Goal: Transaction & Acquisition: Register for event/course

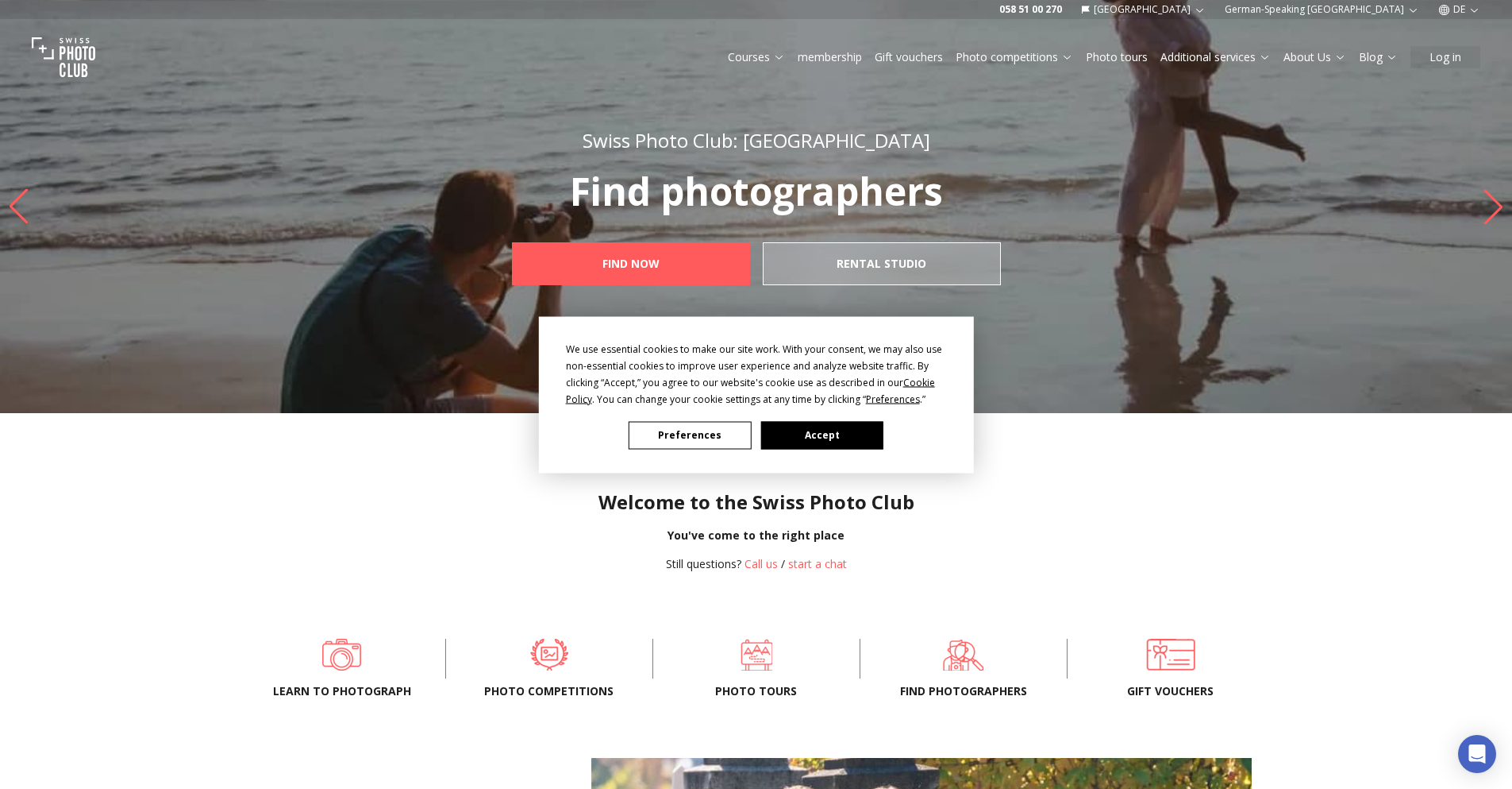
click at [825, 439] on font "Accept" at bounding box center [822, 435] width 35 height 13
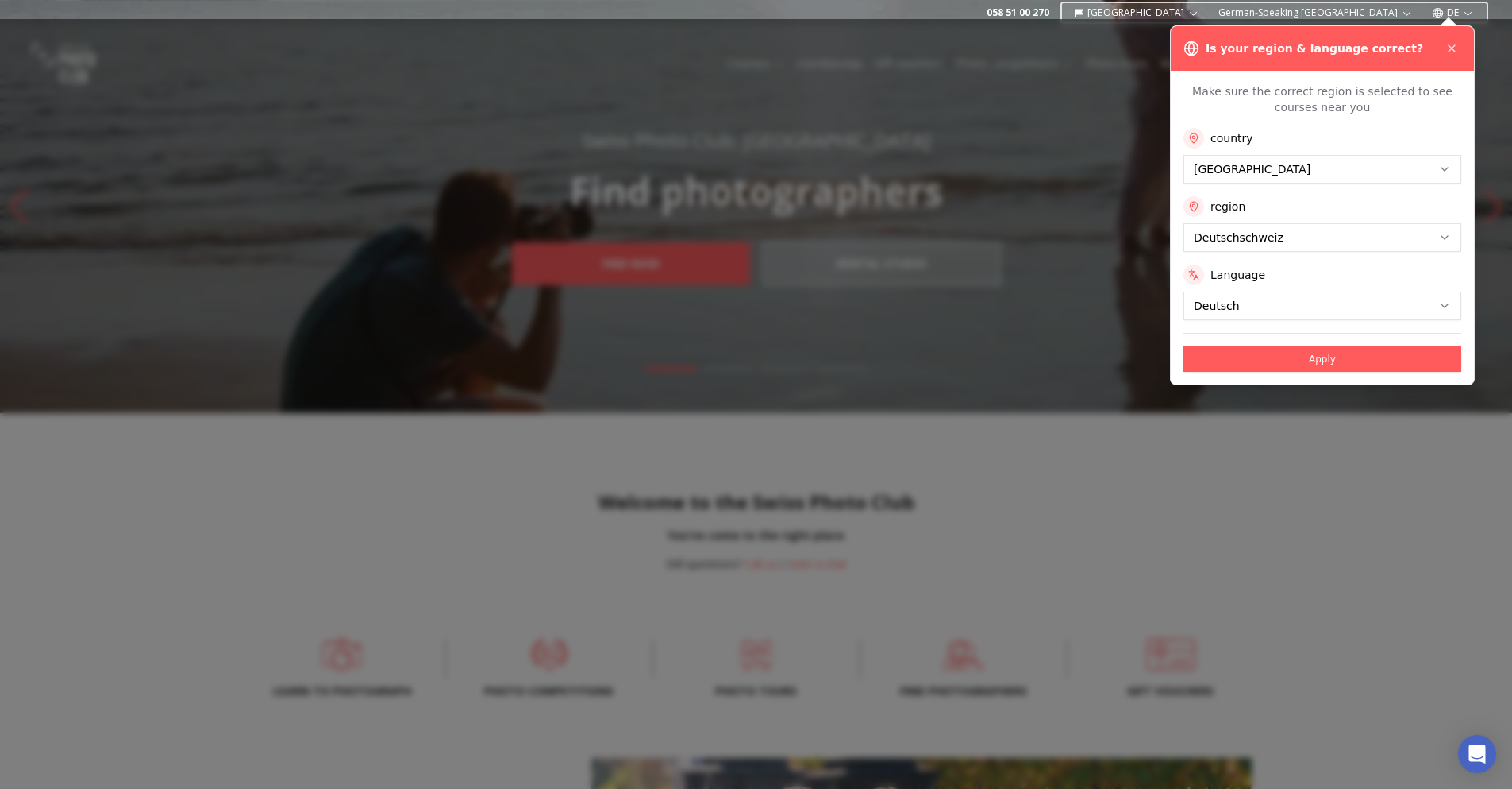
click at [1310, 361] on font "Apply" at bounding box center [1322, 359] width 27 height 12
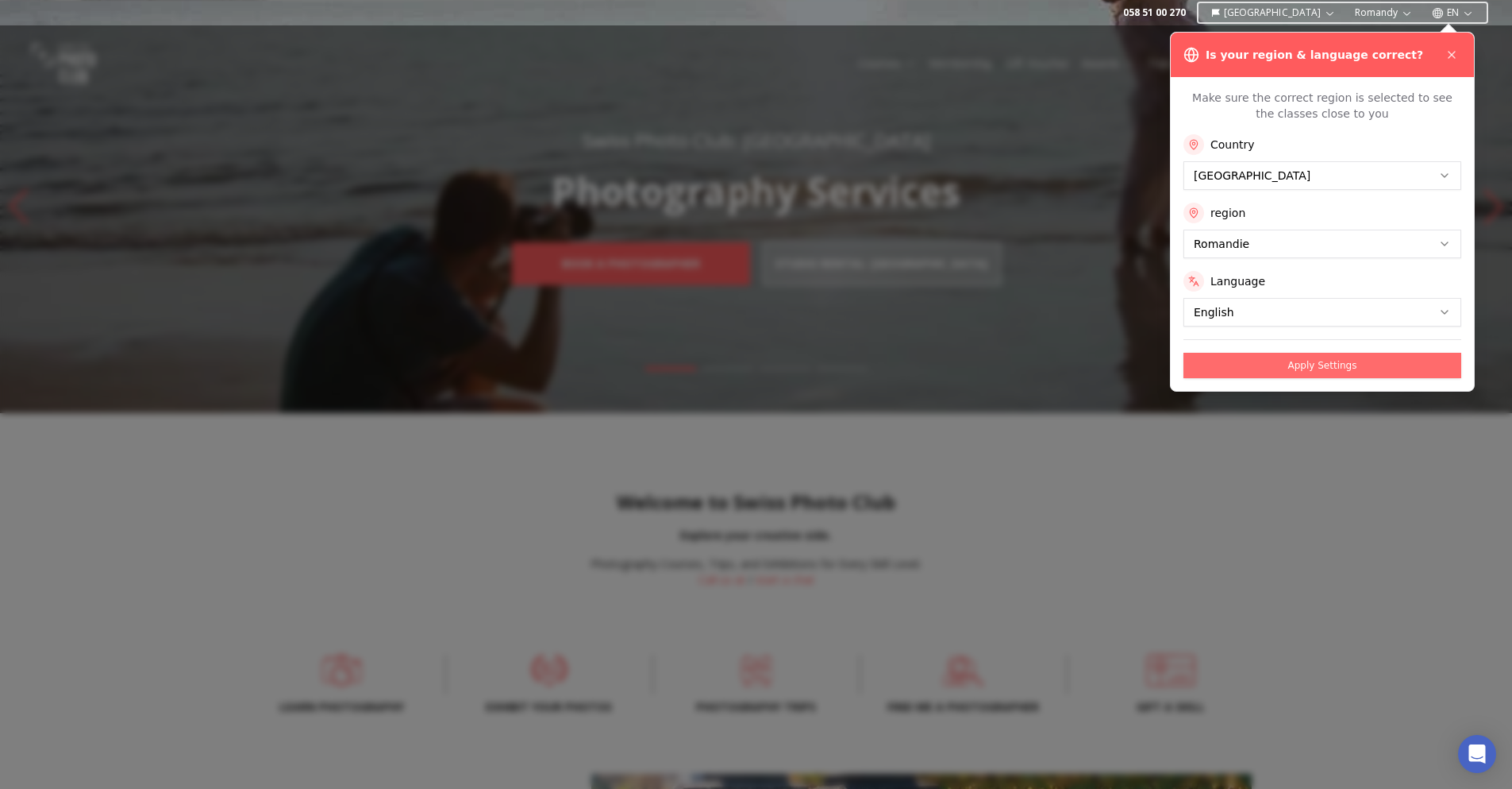
click at [1319, 361] on font "Apply Settings" at bounding box center [1323, 366] width 69 height 12
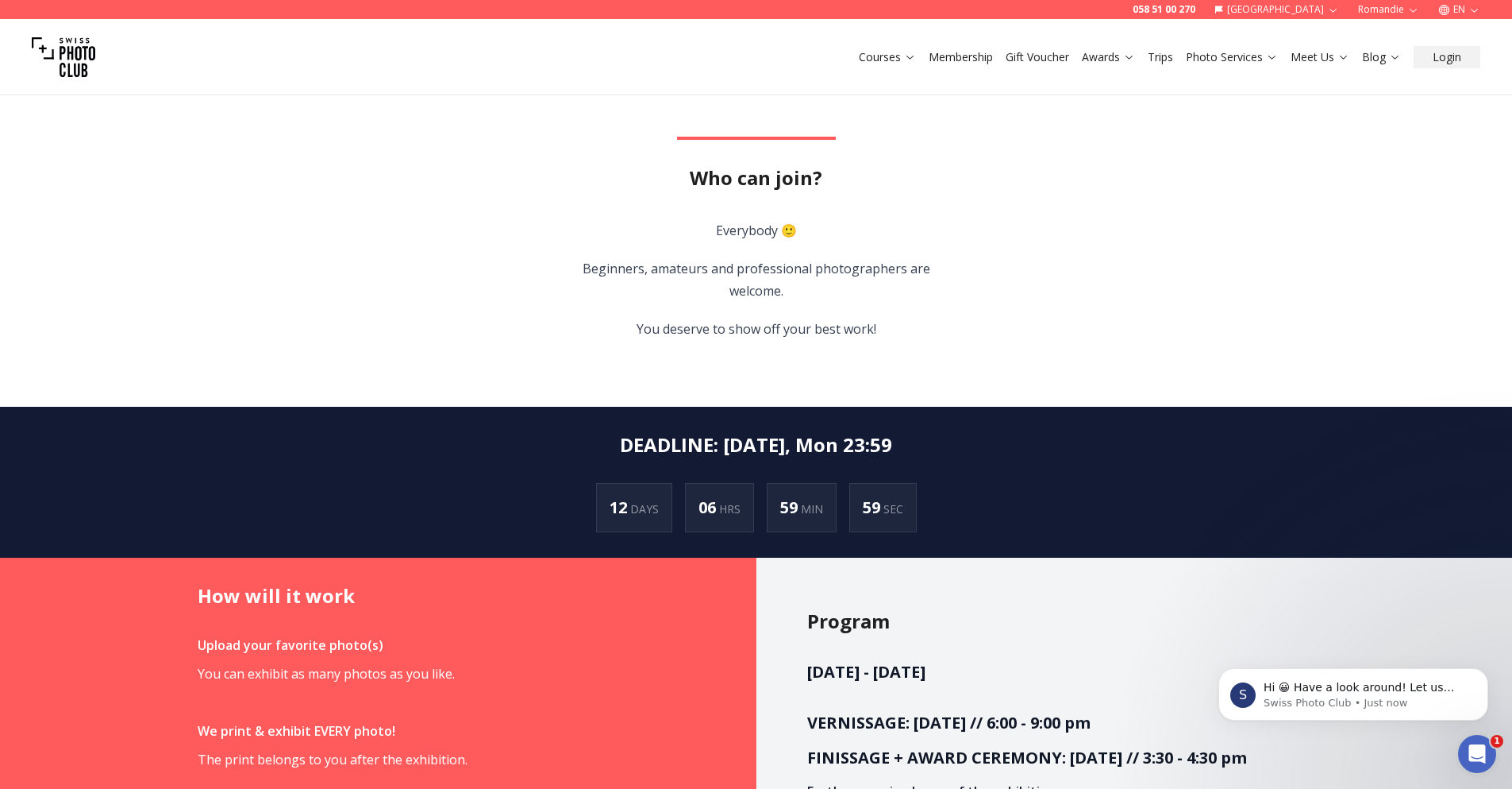
scroll to position [711, 0]
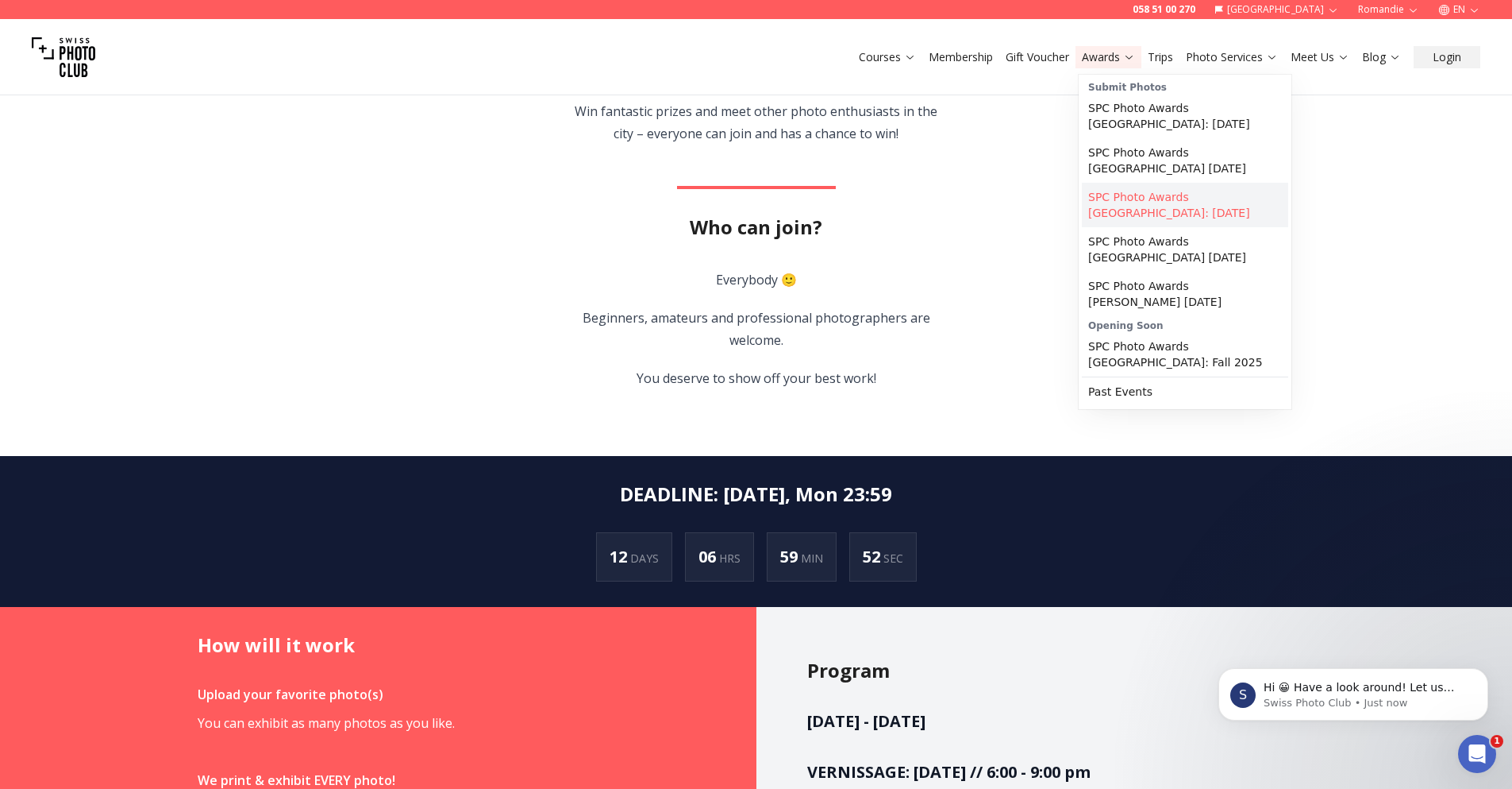
click at [1096, 200] on link "SPC Photo Awards [GEOGRAPHIC_DATA]: [DATE]" at bounding box center [1184, 205] width 207 height 44
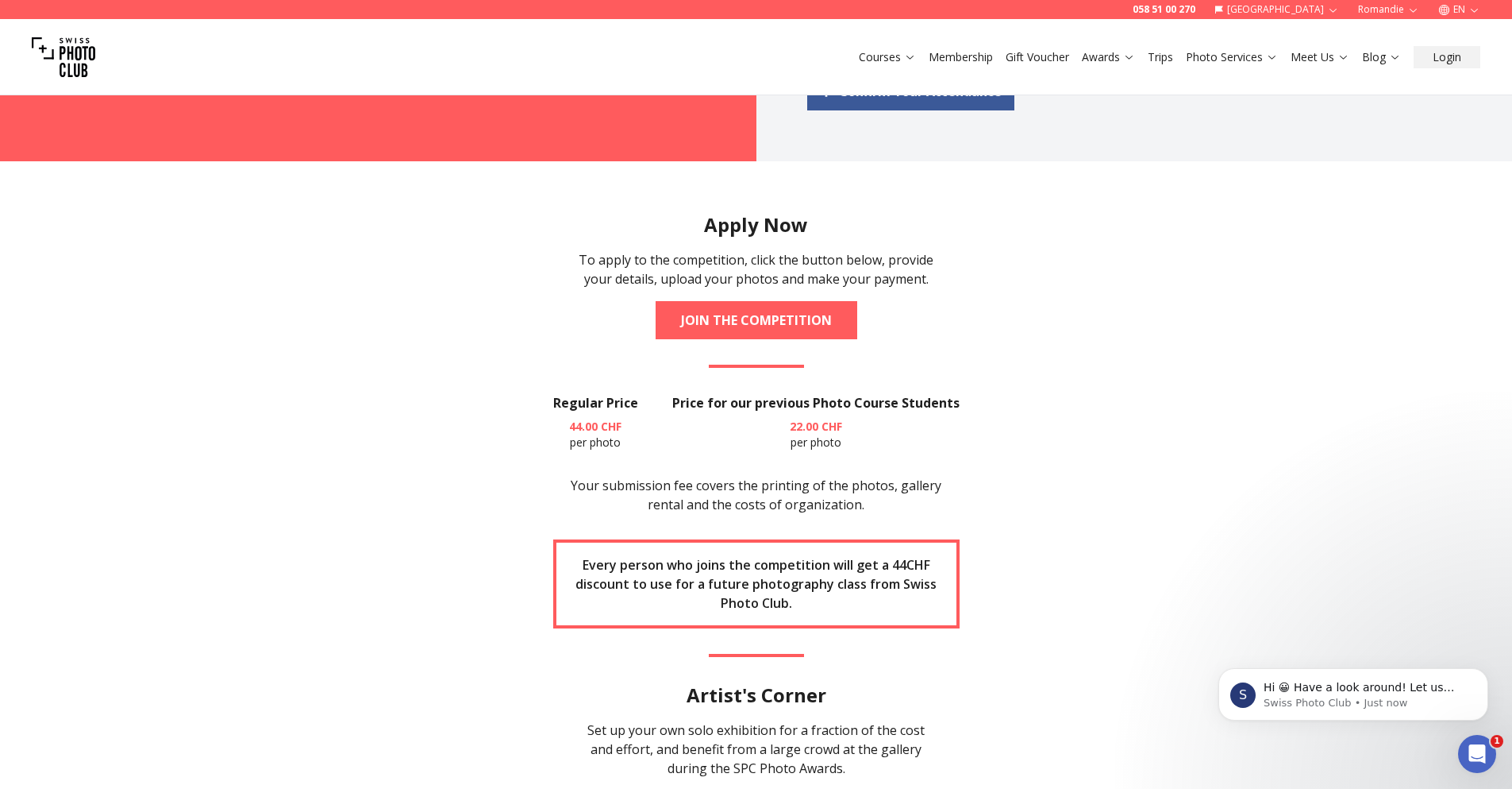
scroll to position [2003, 0]
